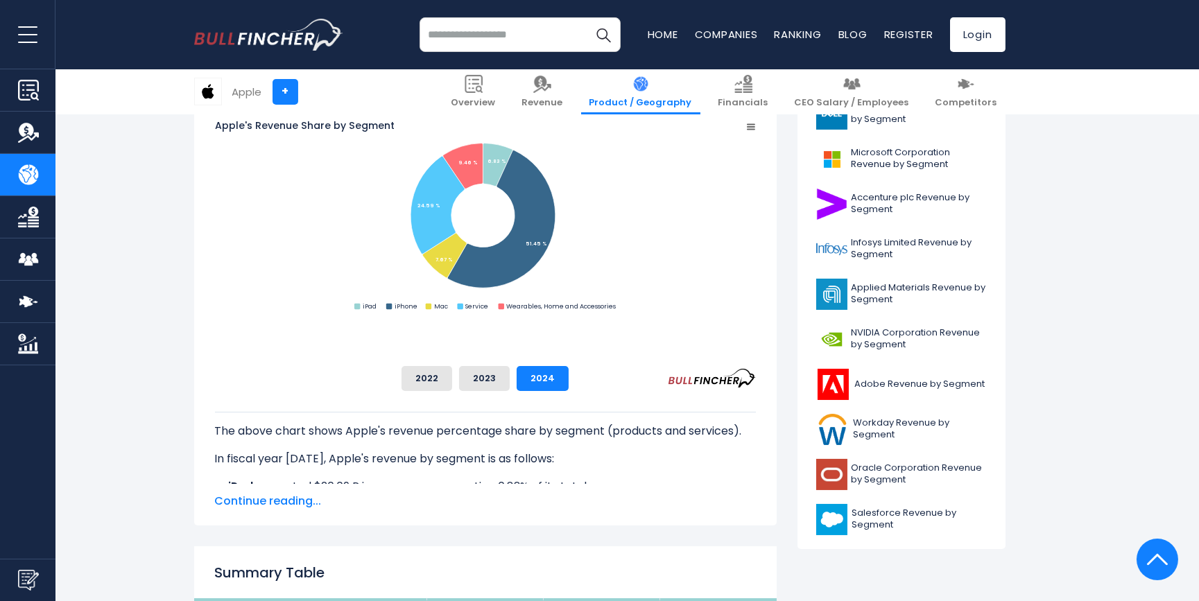
scroll to position [441, 0]
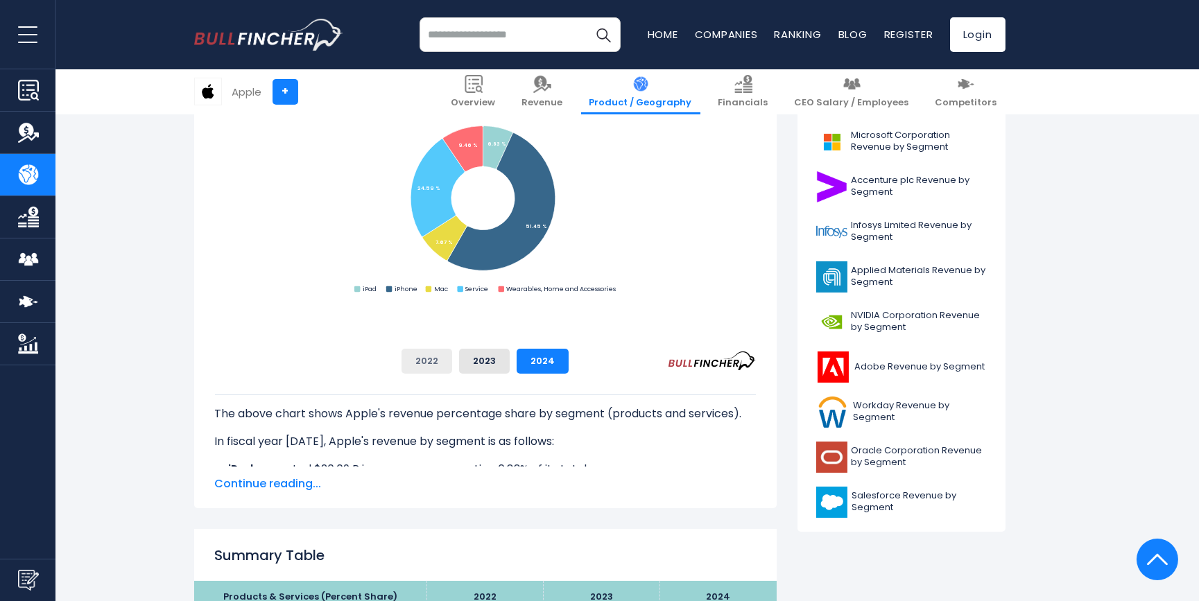
click at [452, 365] on button "2022" at bounding box center [427, 361] width 51 height 25
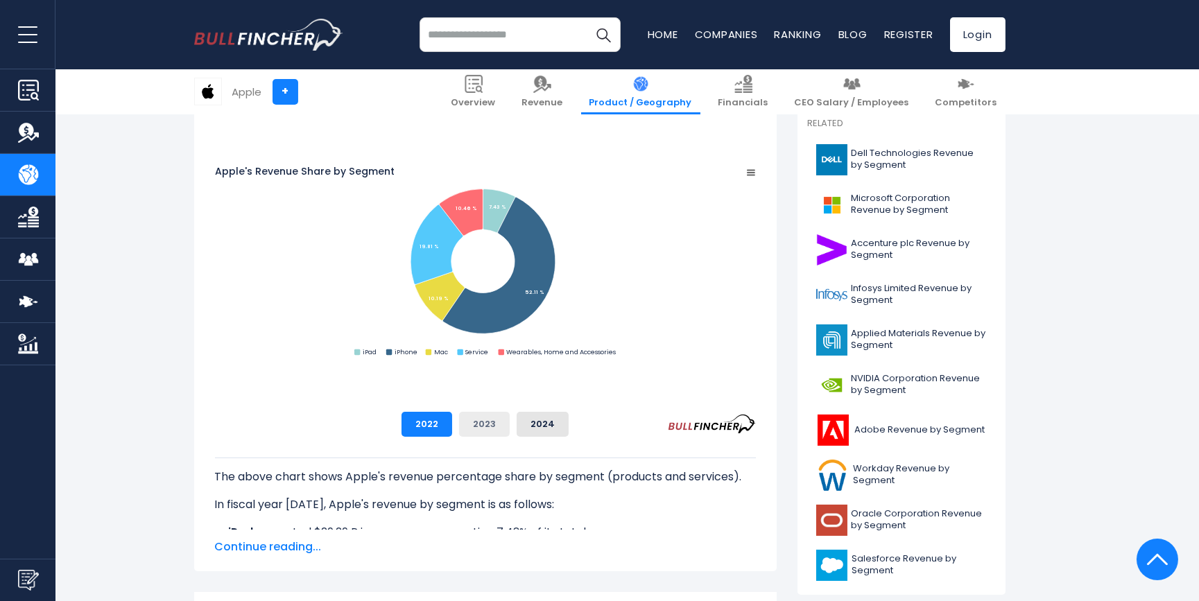
click at [510, 427] on button "2023" at bounding box center [484, 424] width 51 height 25
click at [569, 425] on button "2024" at bounding box center [543, 424] width 52 height 25
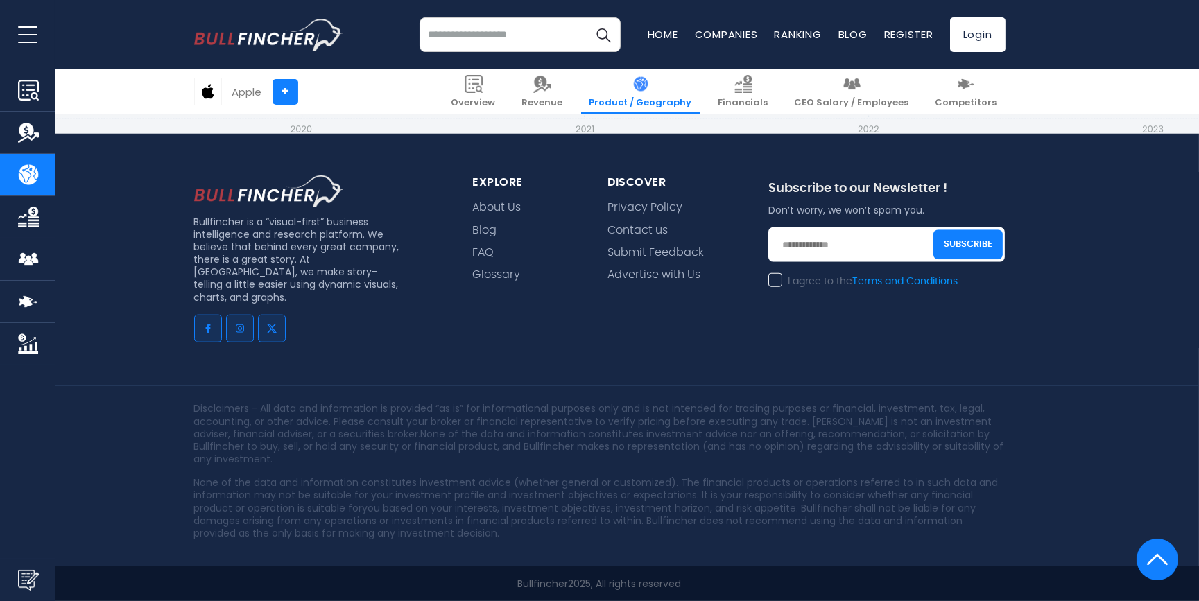
scroll to position [3657, 0]
drag, startPoint x: 273, startPoint y: 345, endPoint x: 456, endPoint y: 330, distance: 183.8
click at [456, 330] on footer "Bullfincher is a “visual-first” business intelligence and research platform. We…" at bounding box center [599, 257] width 1199 height 689
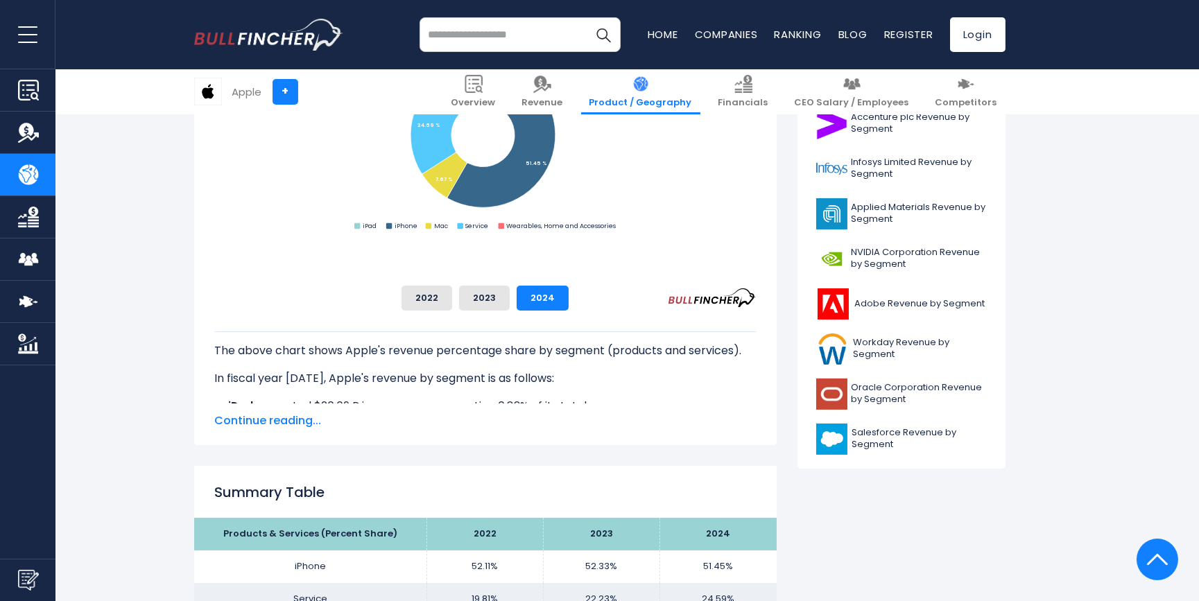
scroll to position [567, 0]
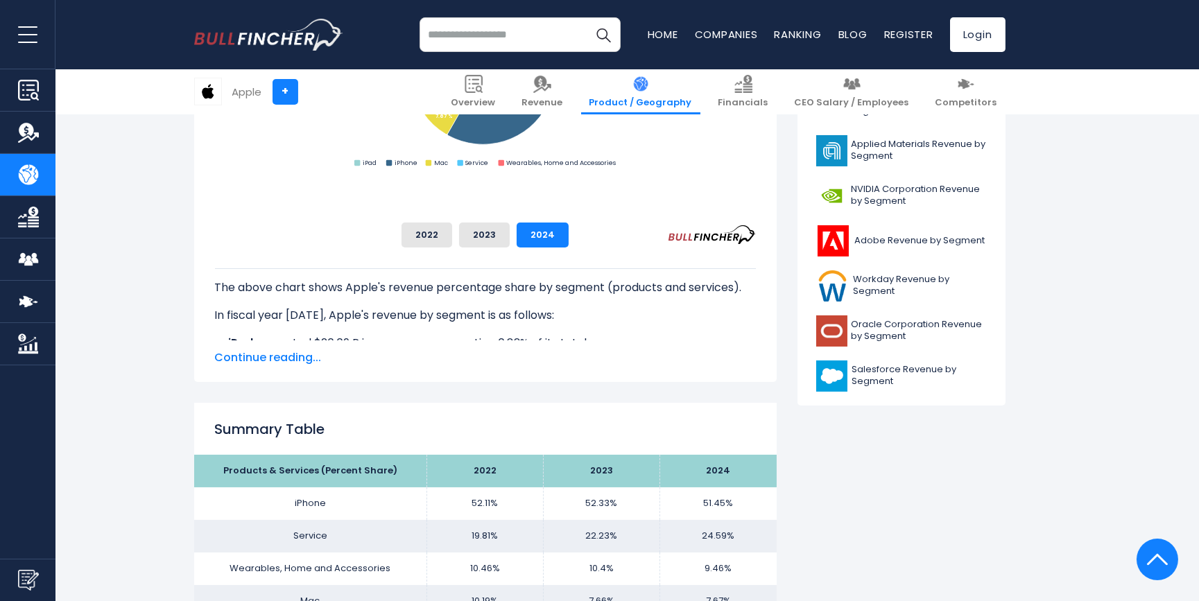
click at [243, 355] on span "Continue reading..." at bounding box center [485, 358] width 541 height 17
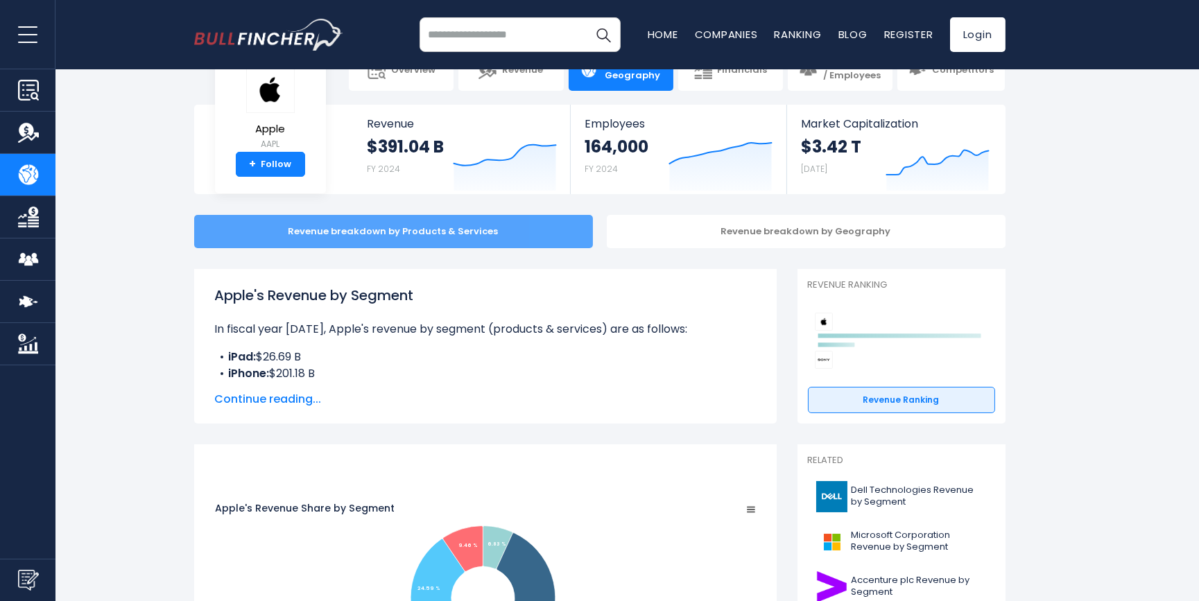
scroll to position [62, 0]
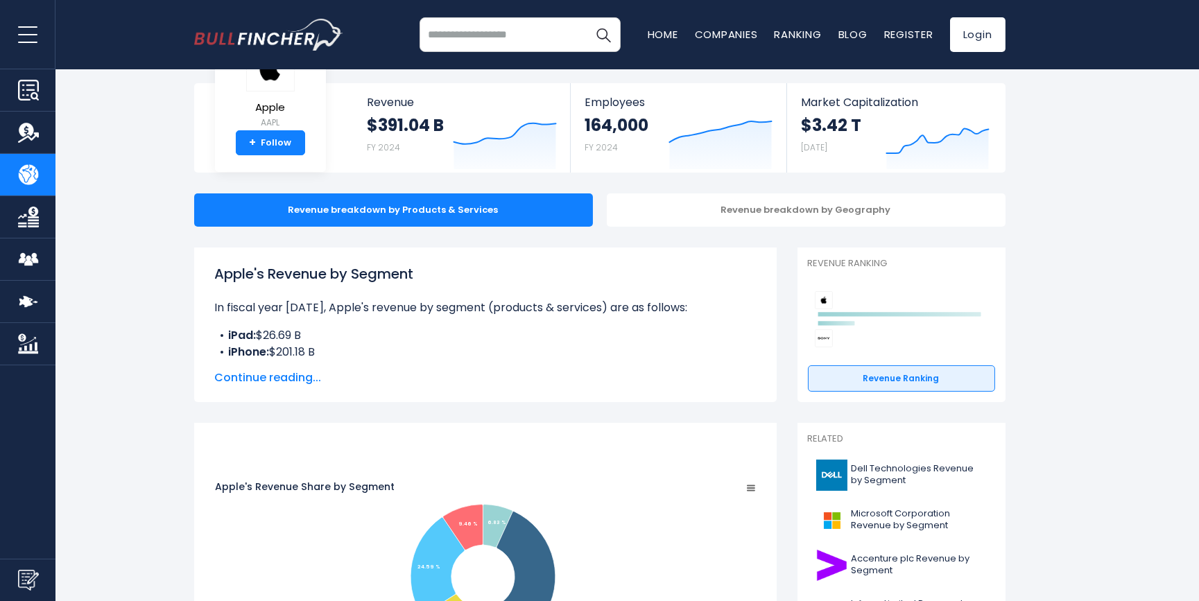
click at [281, 378] on span "Continue reading..." at bounding box center [485, 378] width 541 height 17
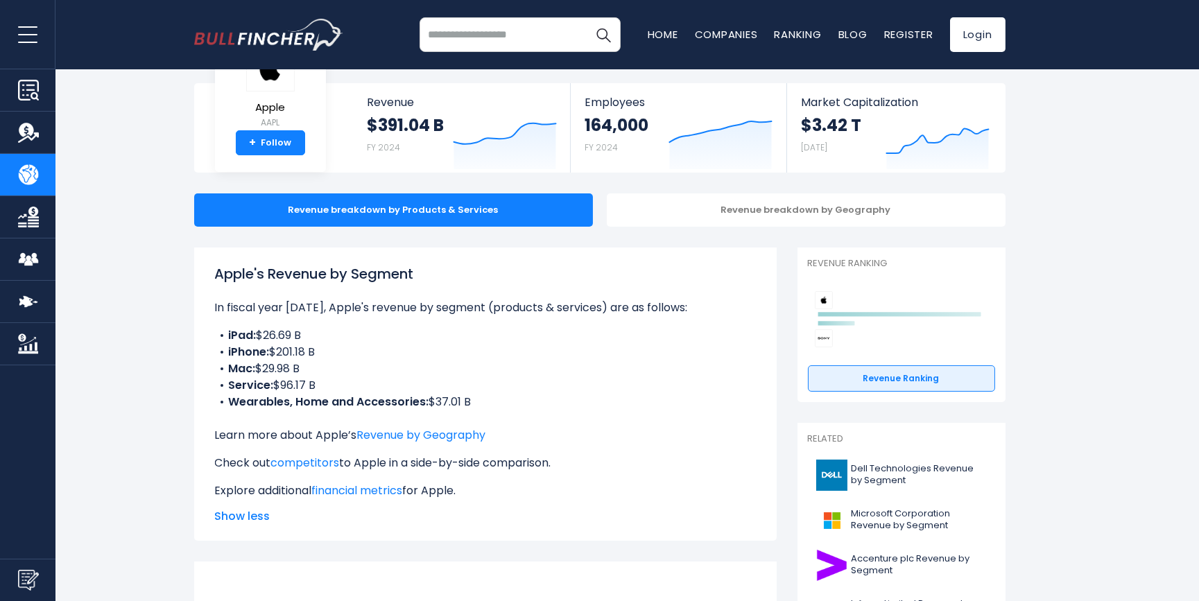
click at [536, 391] on li "Service: $96.17 B" at bounding box center [485, 385] width 541 height 17
click at [536, 388] on li "Service: $96.17 B" at bounding box center [485, 385] width 541 height 17
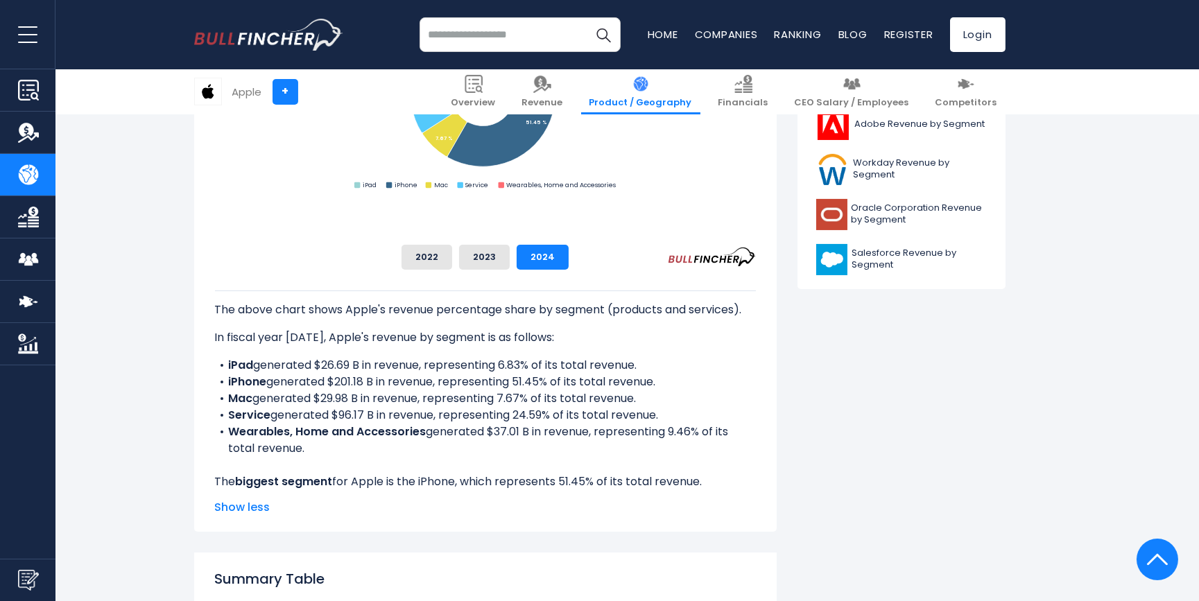
scroll to position [694, 0]
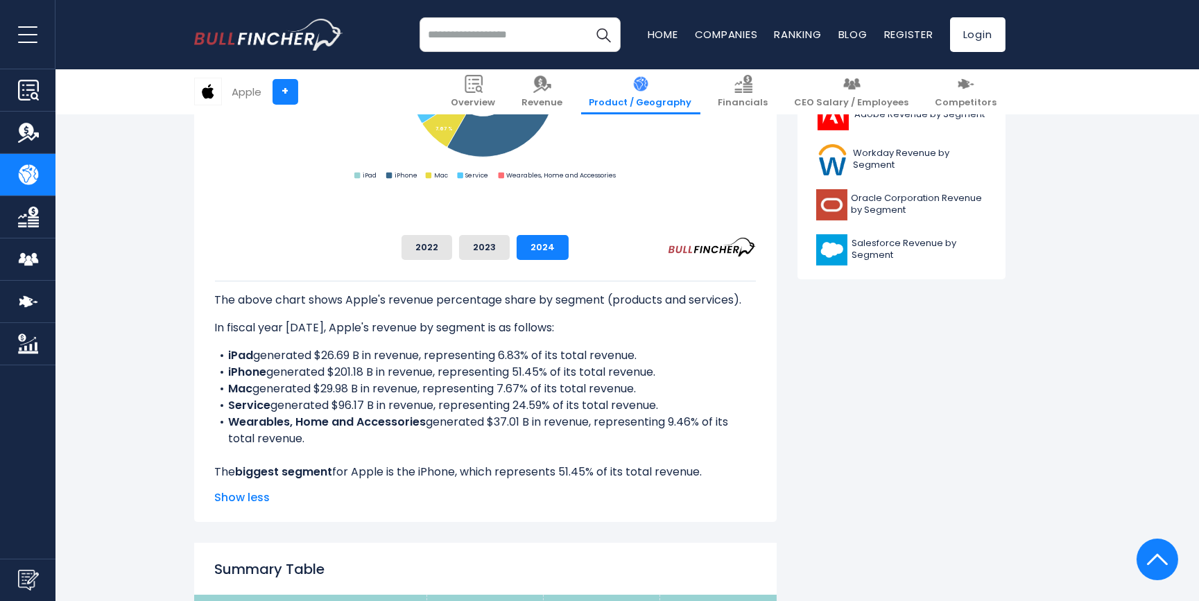
drag, startPoint x: 221, startPoint y: 345, endPoint x: 948, endPoint y: 426, distance: 731.5
click at [756, 426] on div "The above chart shows Apple's revenue percentage share by segment (products and…" at bounding box center [485, 389] width 541 height 216
copy ul "iPad generated $26.69 B in revenue, representing 6.83% of its total revenue. iP…"
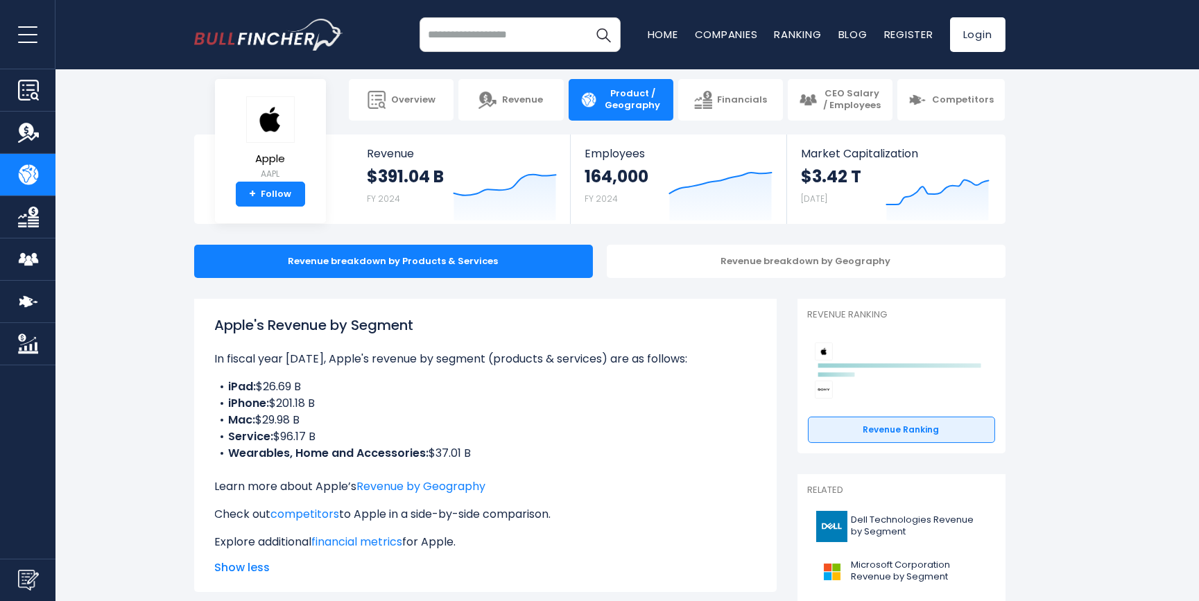
scroll to position [0, 0]
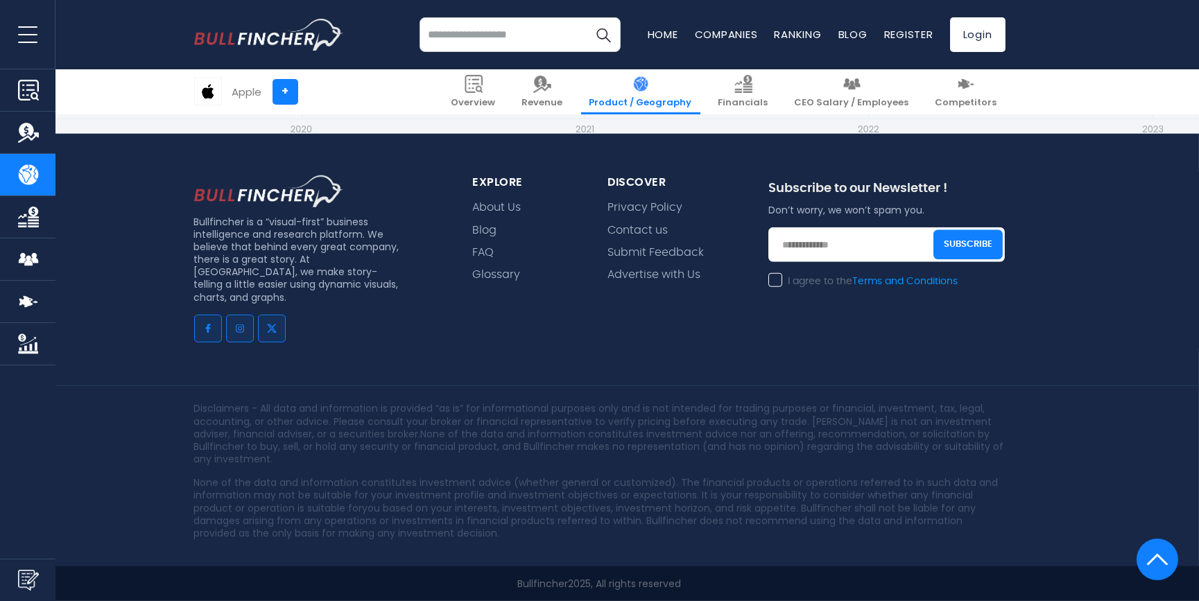
scroll to position [3657, 0]
